Goal: Book appointment/travel/reservation

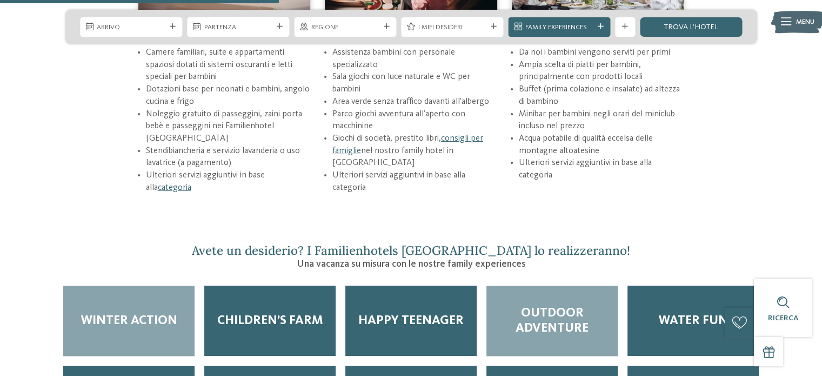
scroll to position [1513, 0]
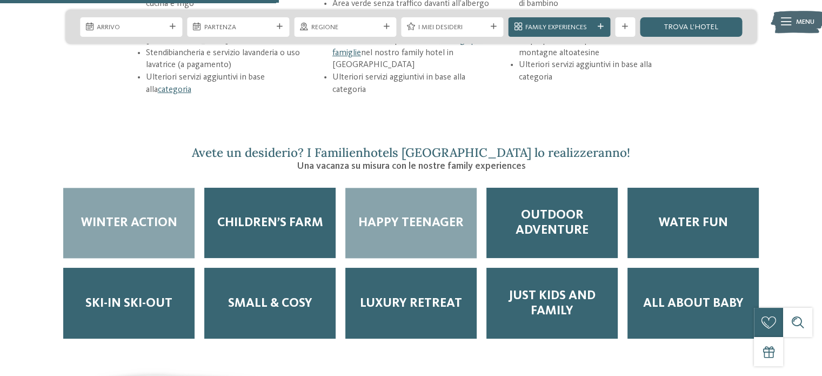
click at [431, 215] on span "Happy teenager" at bounding box center [410, 222] width 105 height 15
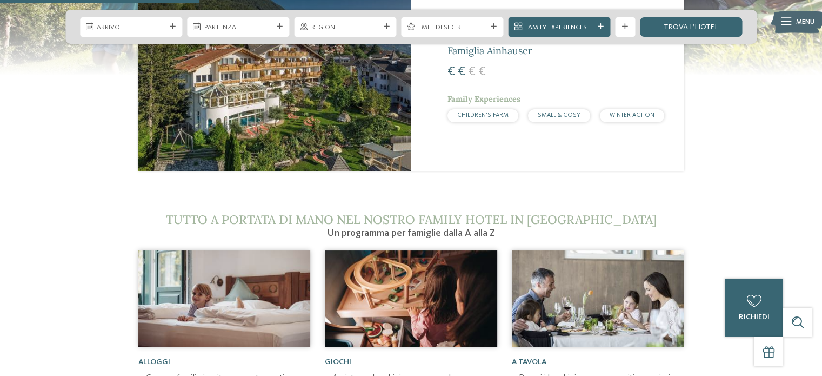
scroll to position [1081, 0]
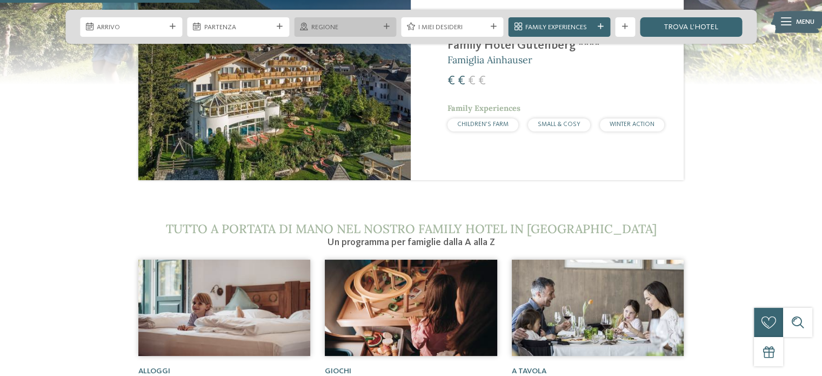
click at [390, 28] on div at bounding box center [386, 27] width 10 height 6
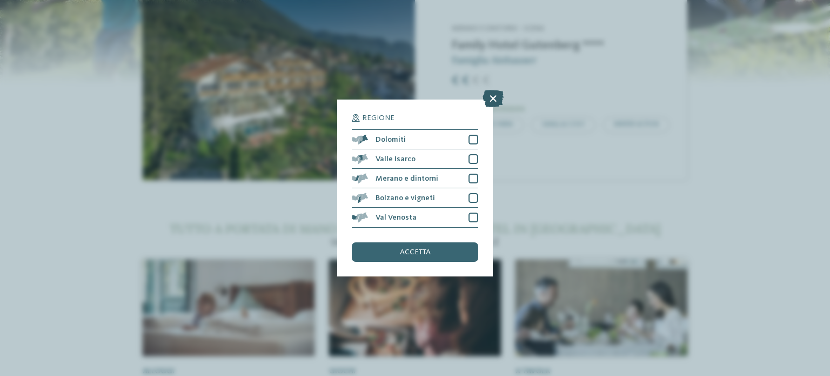
click at [493, 99] on icon at bounding box center [493, 98] width 21 height 17
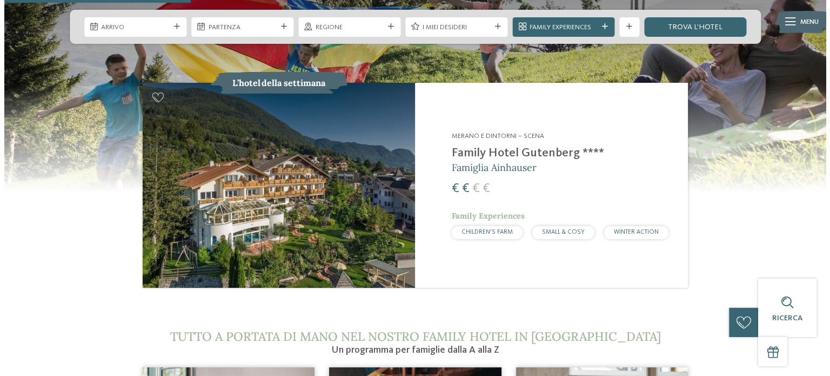
scroll to position [973, 0]
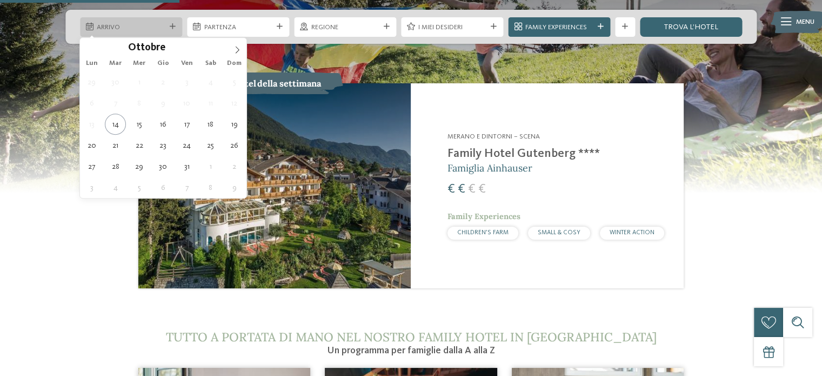
click at [141, 26] on span "Arrivo" at bounding box center [131, 28] width 68 height 10
click at [235, 49] on icon at bounding box center [237, 50] width 8 height 8
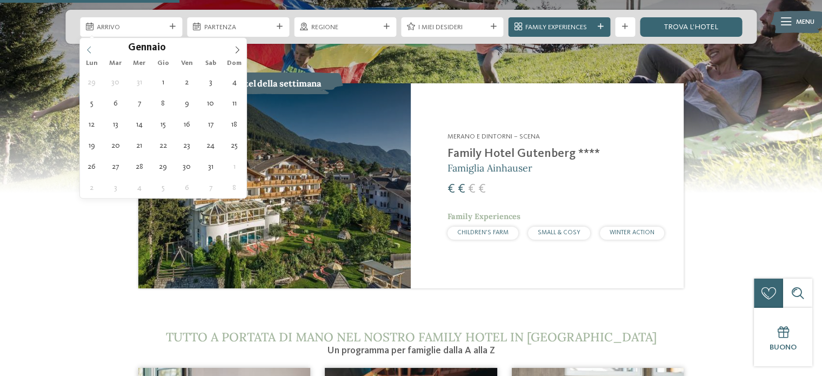
type input "****"
click at [90, 48] on icon at bounding box center [89, 50] width 8 height 8
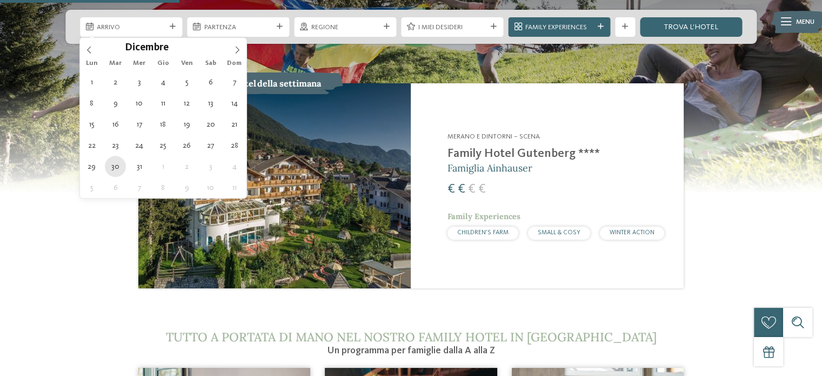
type div "30.12.2025"
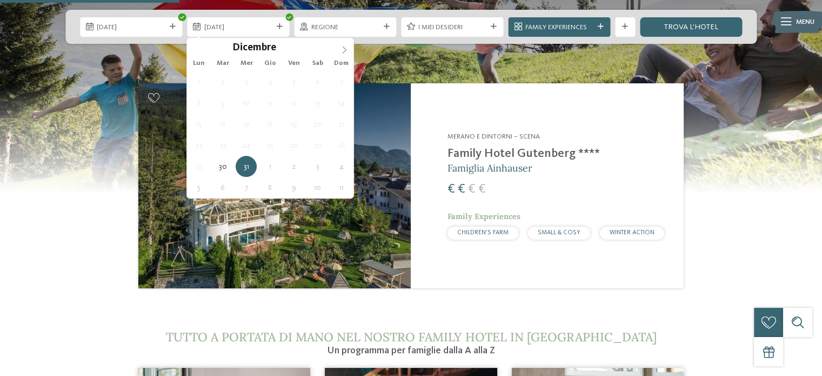
type input "****"
click at [343, 48] on icon at bounding box center [344, 50] width 8 height 8
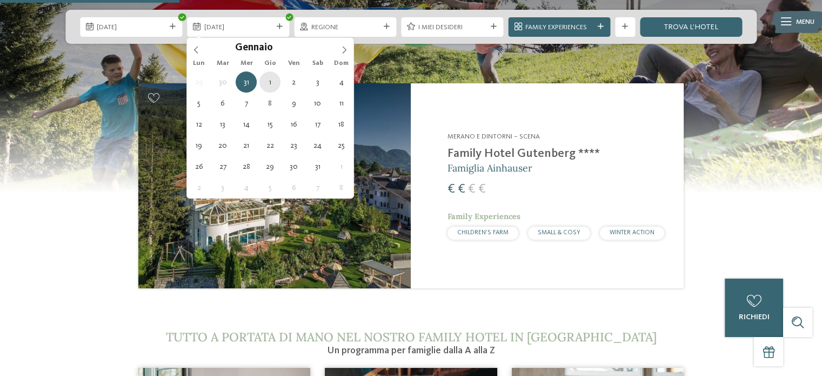
type div "01.01.2026"
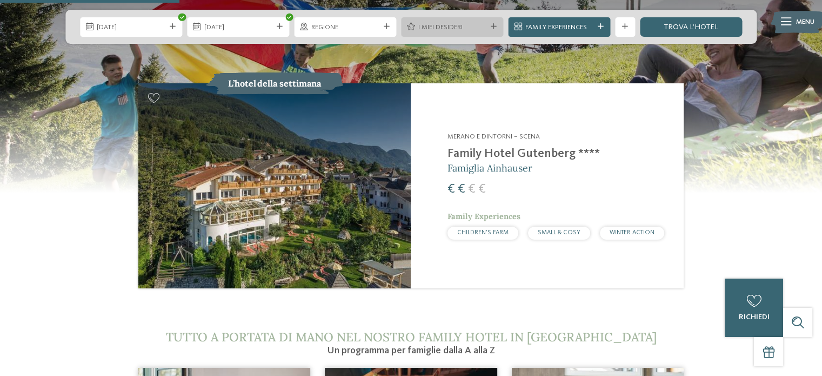
click at [469, 28] on span "I miei desideri" at bounding box center [452, 28] width 68 height 10
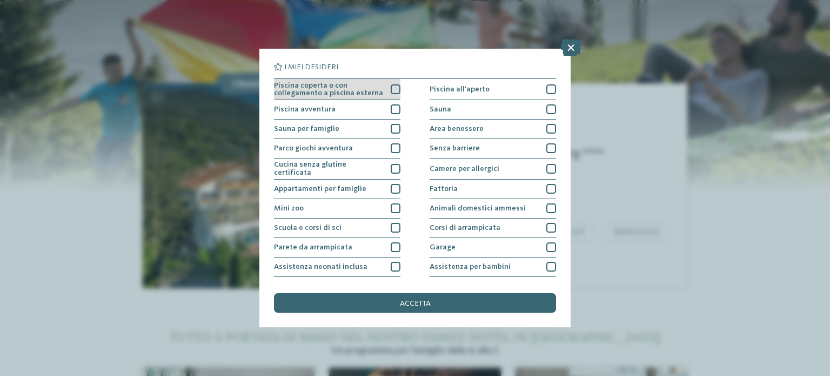
click at [391, 88] on div at bounding box center [396, 89] width 10 height 10
click at [391, 110] on div at bounding box center [396, 109] width 10 height 10
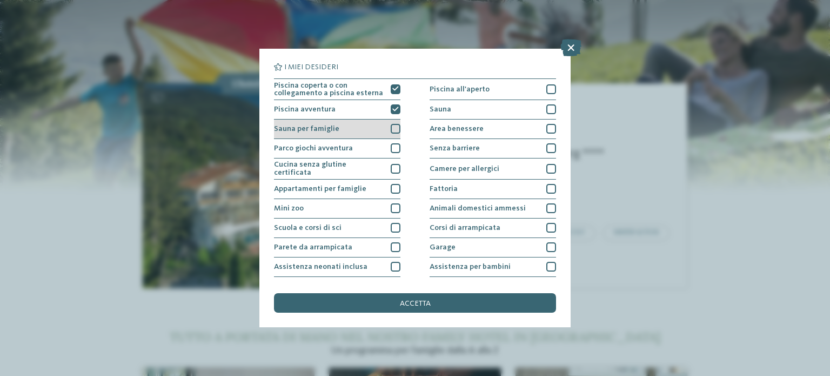
click at [393, 132] on div at bounding box center [396, 129] width 10 height 10
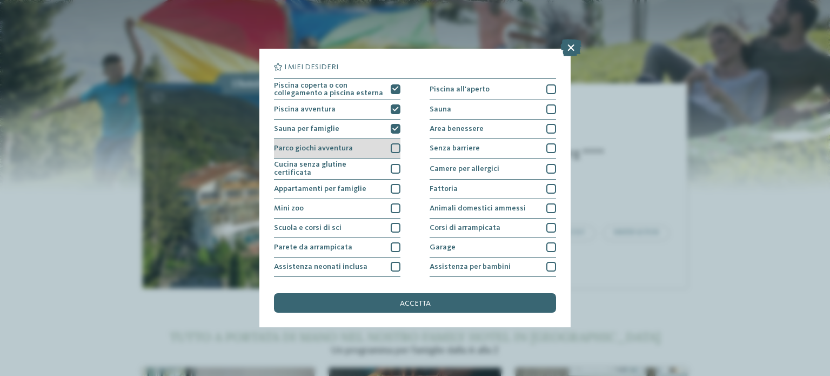
click at [391, 148] on div at bounding box center [396, 148] width 10 height 10
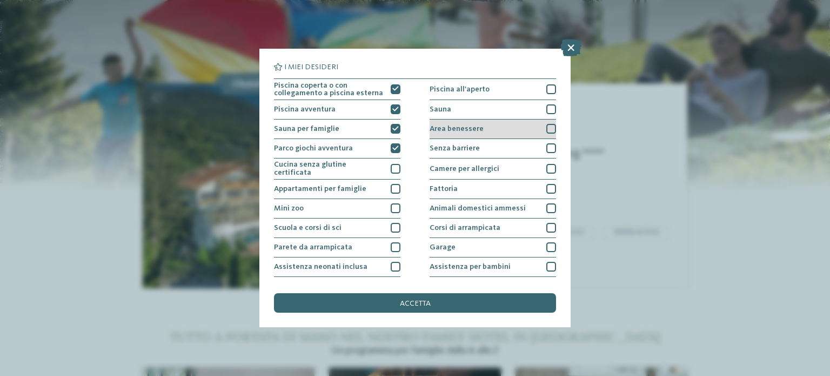
click at [546, 129] on div at bounding box center [551, 129] width 10 height 10
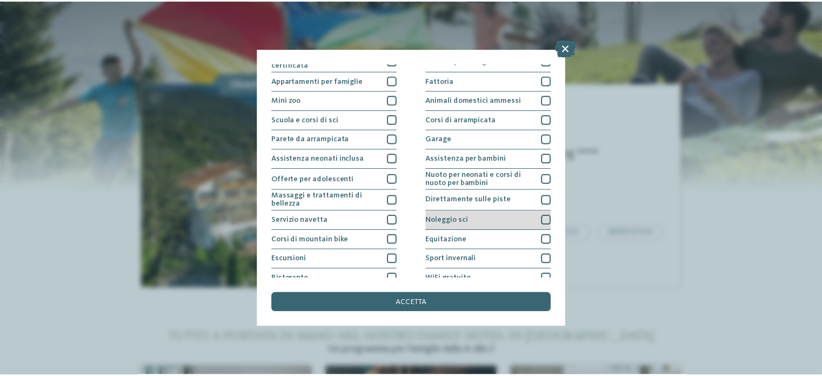
scroll to position [136, 0]
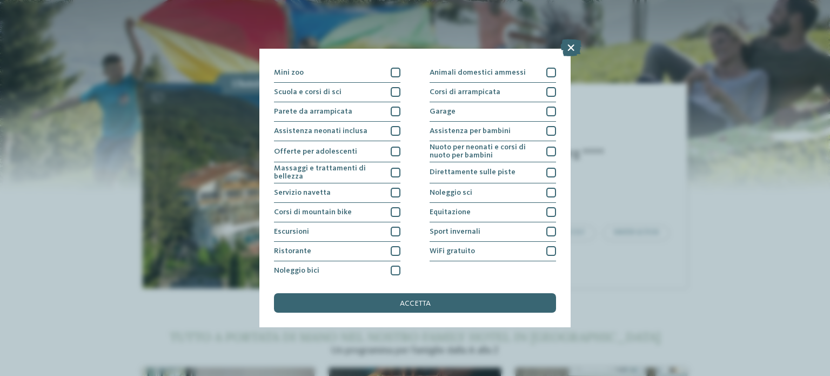
drag, startPoint x: 415, startPoint y: 300, endPoint x: 425, endPoint y: 298, distance: 10.5
click at [417, 300] on span "accetta" at bounding box center [415, 303] width 31 height 8
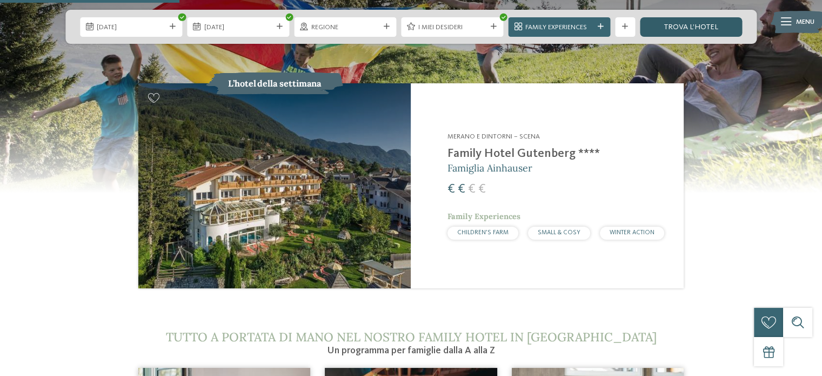
drag, startPoint x: 671, startPoint y: 25, endPoint x: 677, endPoint y: 30, distance: 7.3
click at [671, 25] on link "trova l’hotel" at bounding box center [691, 26] width 102 height 19
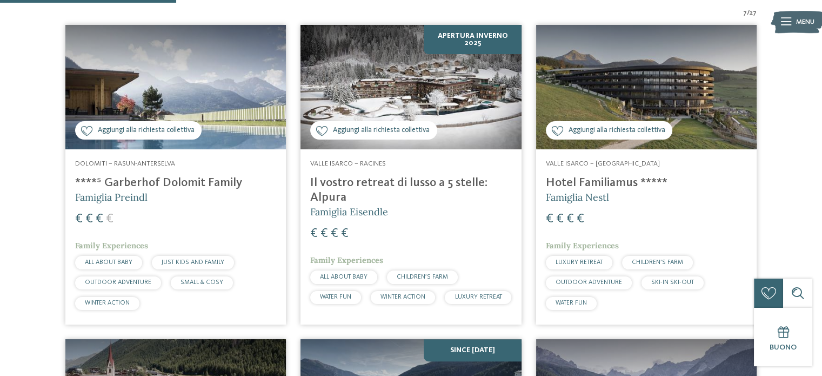
scroll to position [327, 0]
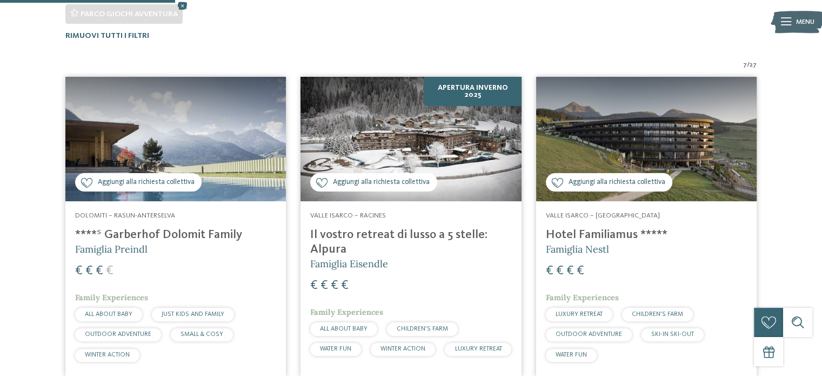
click at [227, 178] on img at bounding box center [175, 139] width 220 height 124
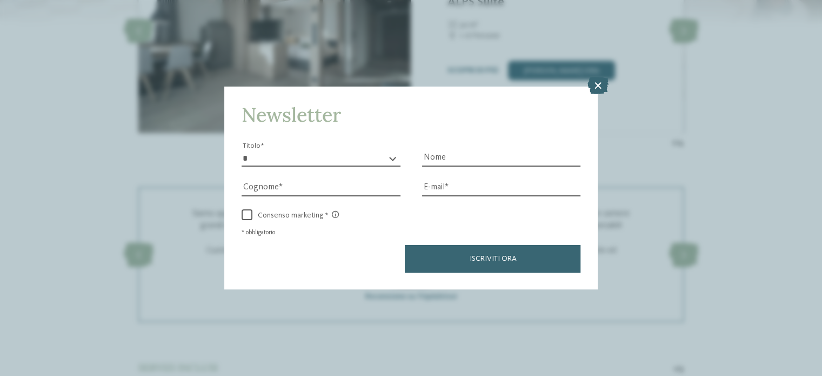
scroll to position [1675, 0]
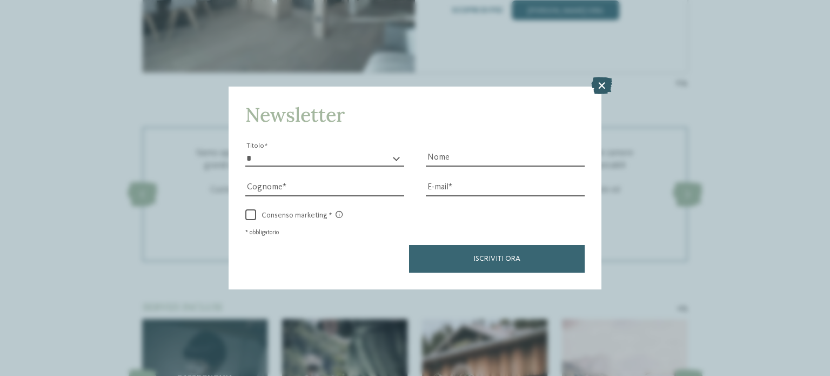
click at [603, 88] on icon at bounding box center [601, 85] width 21 height 17
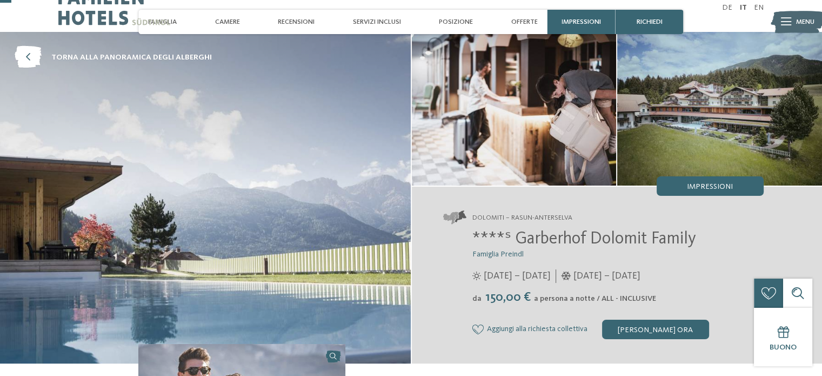
scroll to position [0, 0]
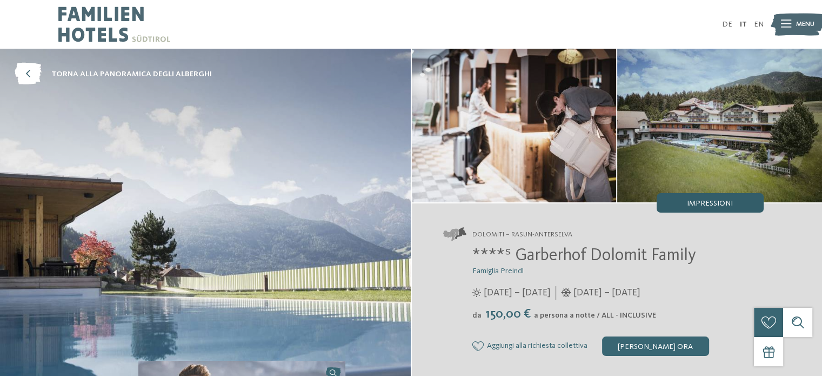
click at [690, 205] on span "Impressioni" at bounding box center [710, 203] width 46 height 8
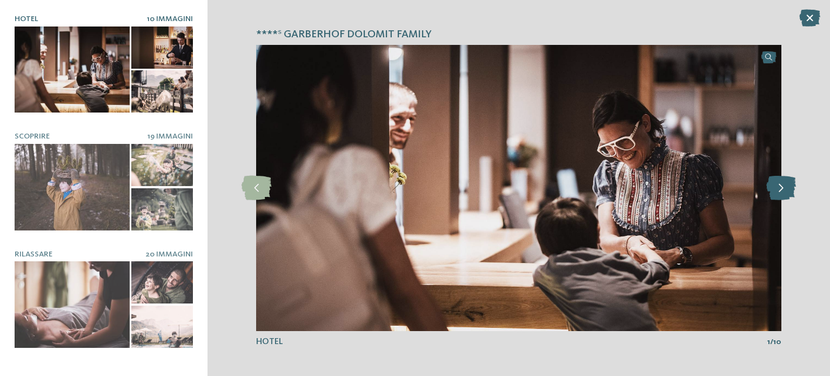
click at [789, 189] on icon at bounding box center [781, 188] width 30 height 24
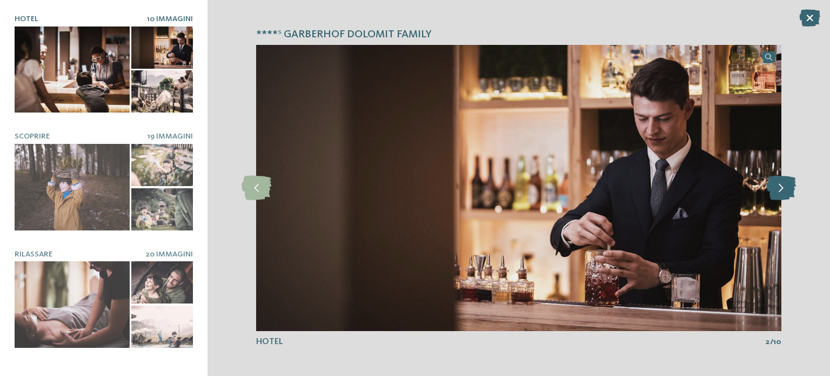
click at [787, 189] on icon at bounding box center [781, 188] width 30 height 24
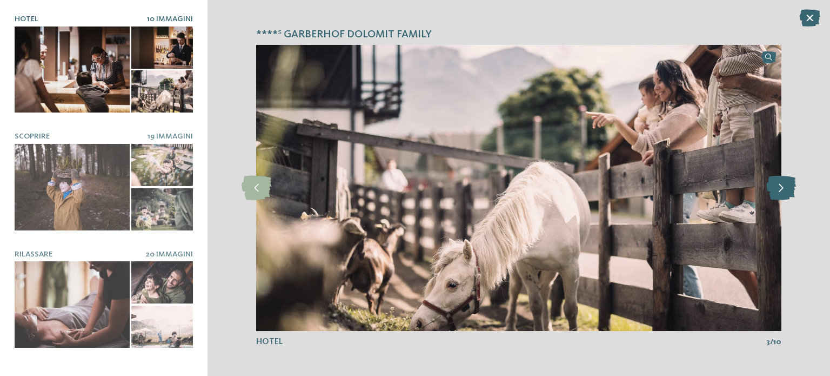
click at [787, 189] on icon at bounding box center [781, 188] width 30 height 24
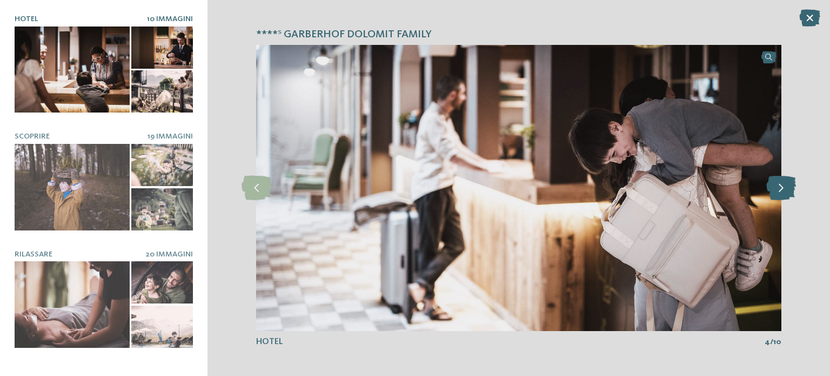
click at [787, 189] on icon at bounding box center [781, 188] width 30 height 24
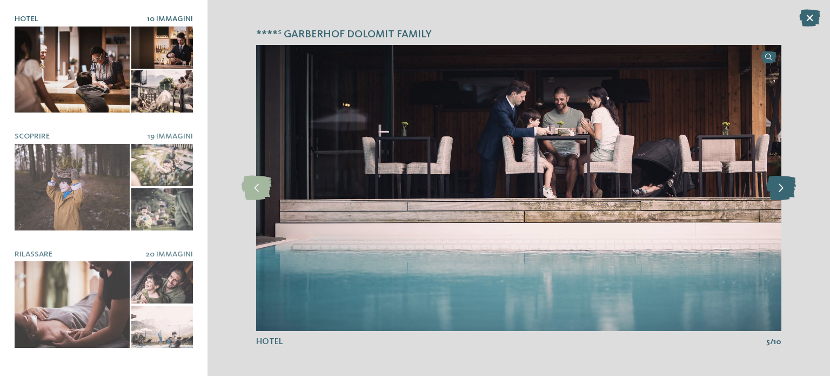
click at [787, 189] on icon at bounding box center [781, 188] width 30 height 24
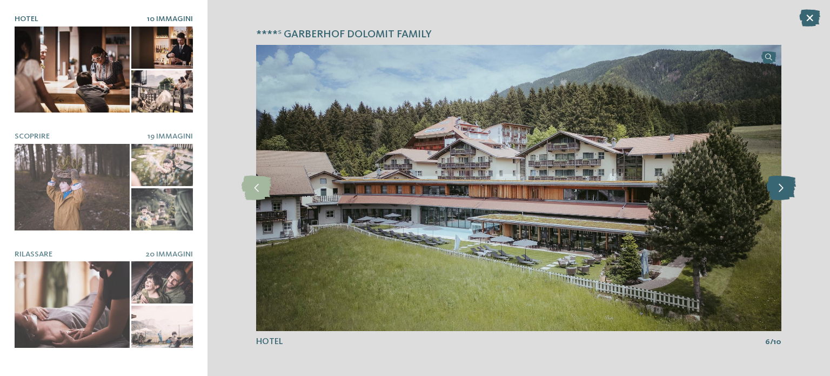
click at [786, 189] on icon at bounding box center [781, 188] width 30 height 24
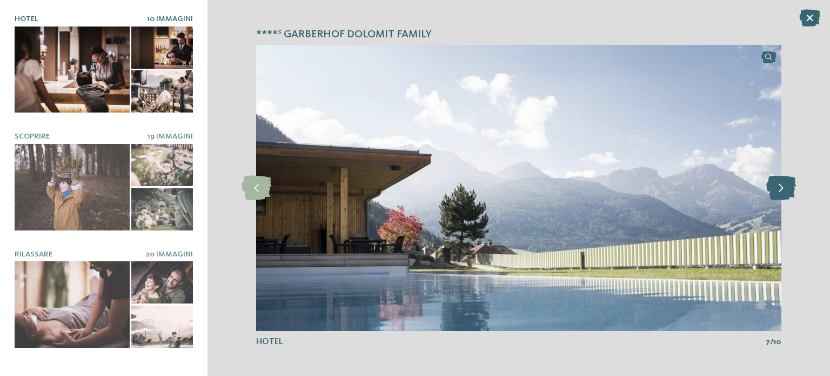
click at [786, 189] on icon at bounding box center [781, 188] width 30 height 24
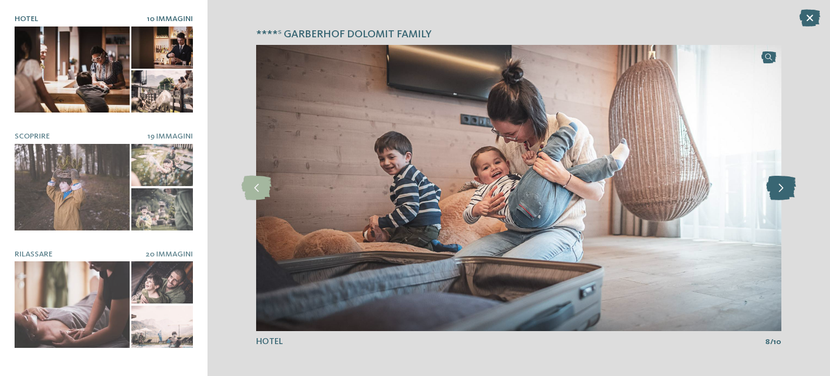
click at [786, 189] on icon at bounding box center [781, 188] width 30 height 24
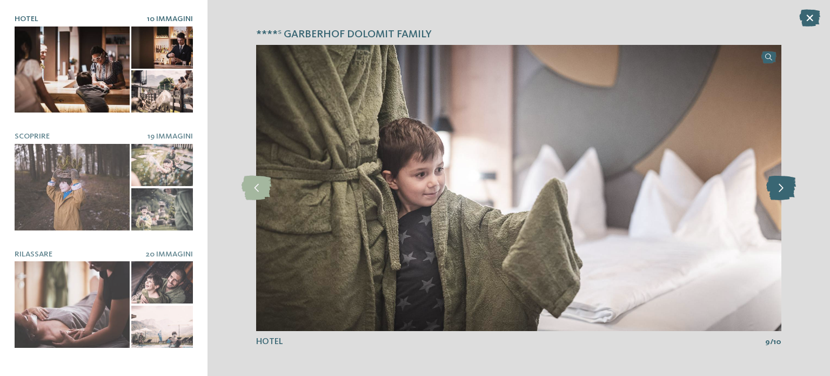
click at [786, 189] on icon at bounding box center [781, 188] width 30 height 24
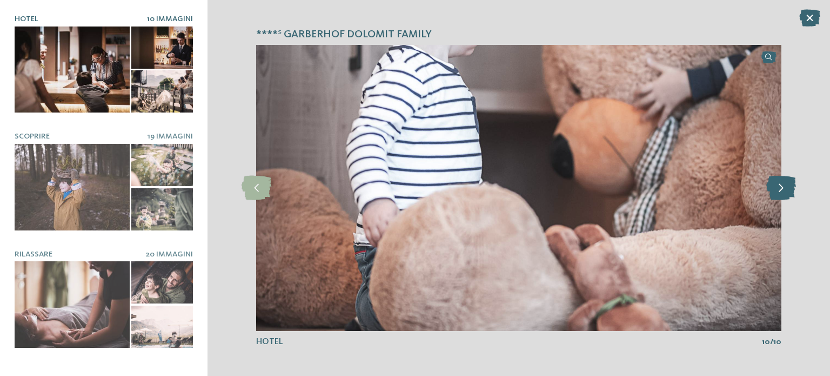
click at [786, 189] on icon at bounding box center [781, 188] width 30 height 24
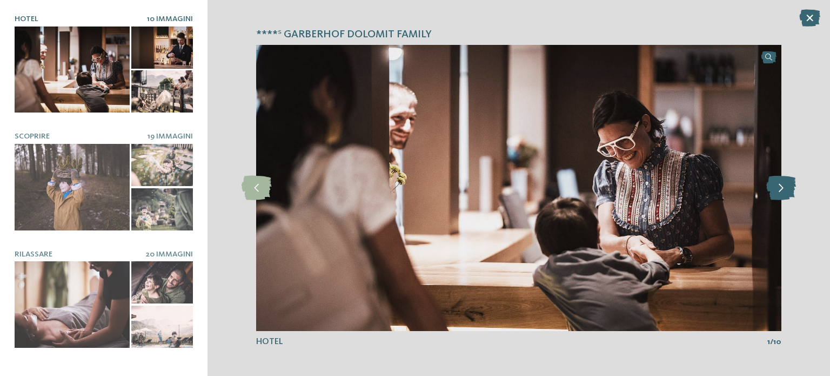
click at [786, 189] on icon at bounding box center [781, 188] width 30 height 24
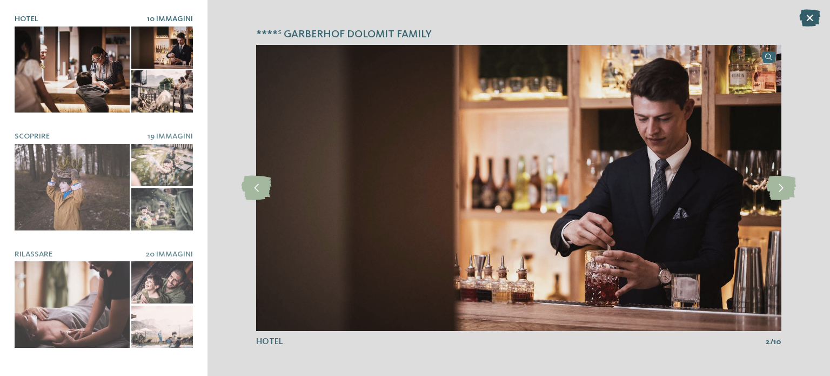
click at [807, 17] on icon at bounding box center [809, 17] width 21 height 17
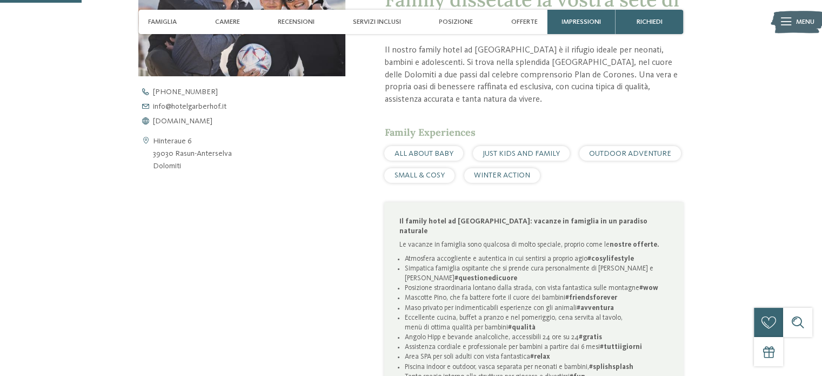
scroll to position [378, 0]
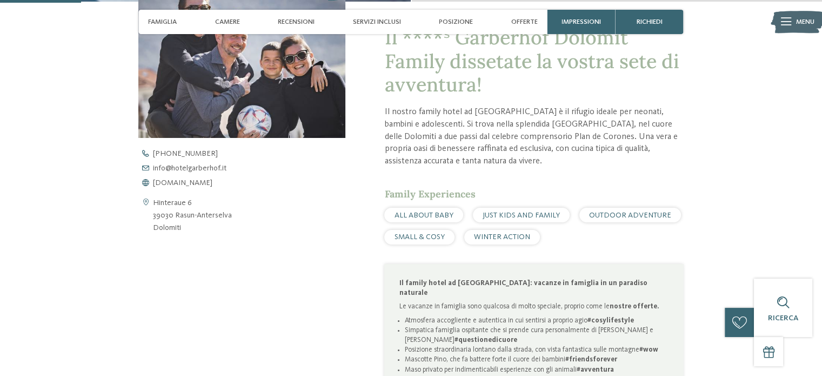
click at [618, 217] on span "OUTDOOR ADVENTURE" at bounding box center [630, 215] width 82 height 8
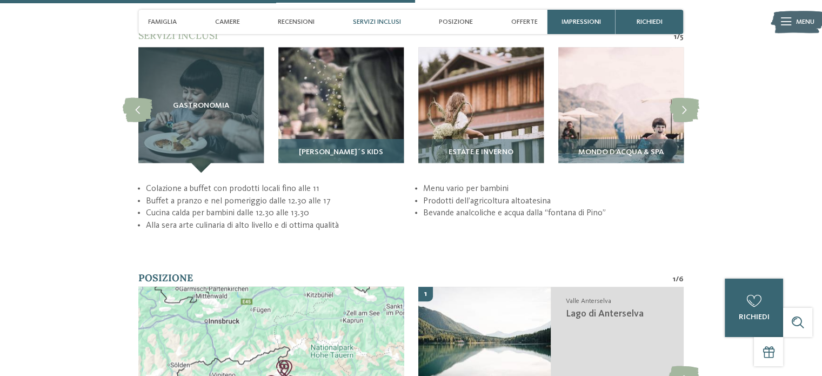
scroll to position [1891, 0]
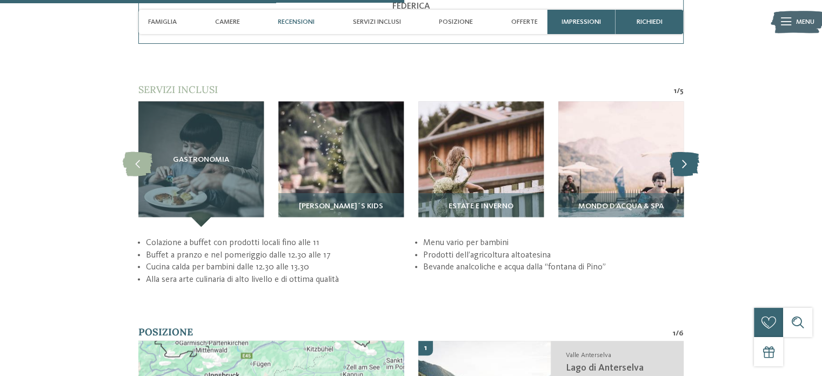
click at [683, 155] on icon at bounding box center [684, 163] width 30 height 24
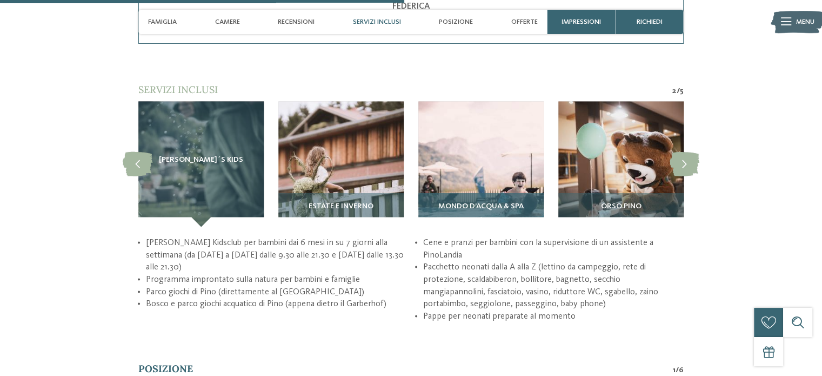
click at [502, 148] on img at bounding box center [480, 163] width 125 height 125
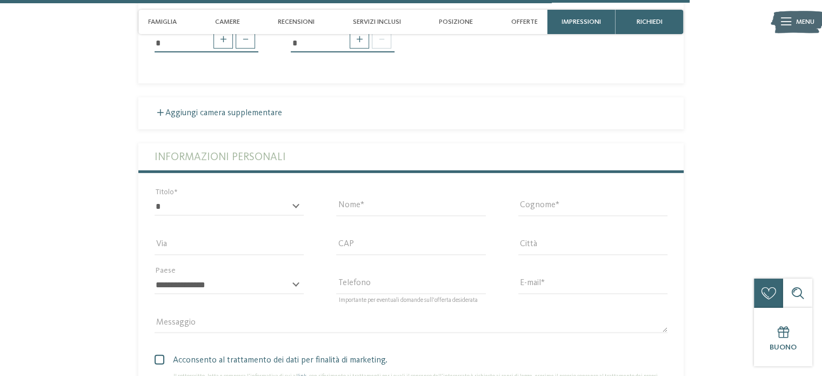
scroll to position [3242, 0]
